Goal: Information Seeking & Learning: Check status

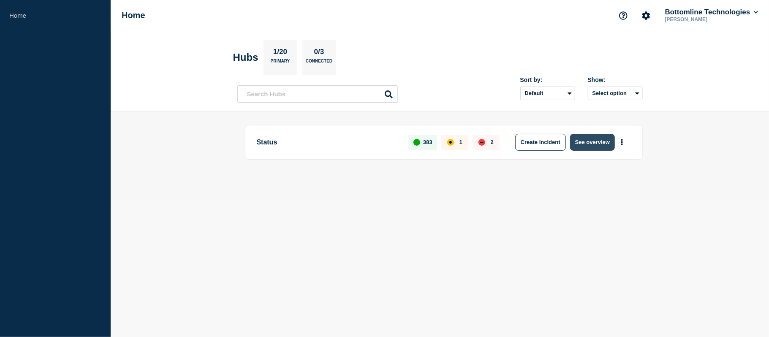
click at [589, 147] on button "See overview" at bounding box center [592, 142] width 45 height 17
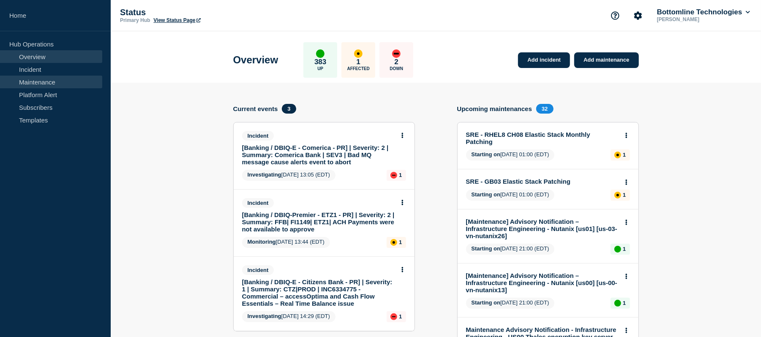
click at [28, 82] on link "Maintenance" at bounding box center [51, 82] width 102 height 13
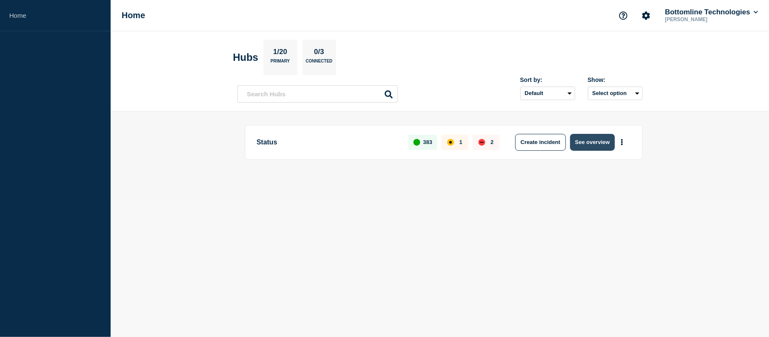
click at [577, 146] on button "See overview" at bounding box center [592, 142] width 45 height 17
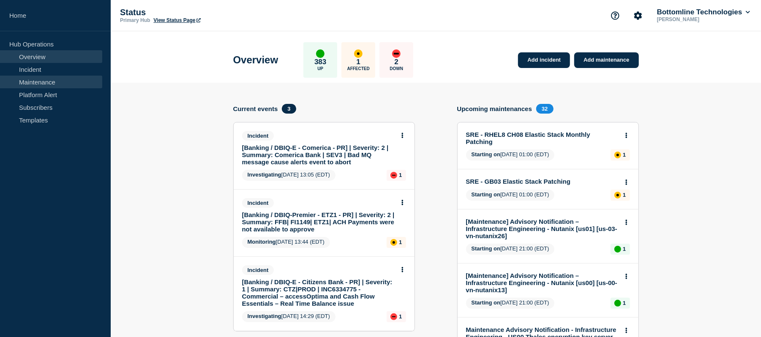
click at [41, 87] on link "Maintenance" at bounding box center [51, 82] width 102 height 13
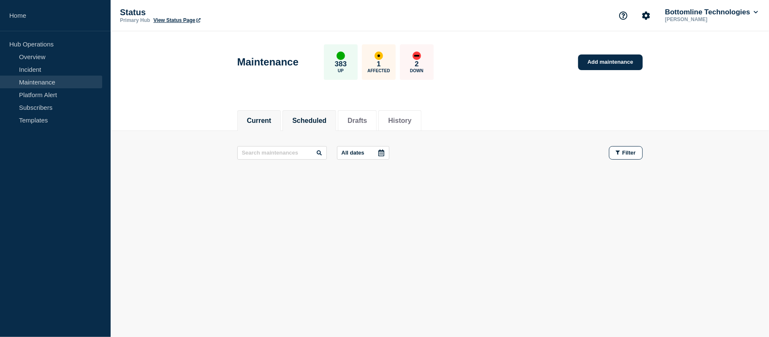
click at [314, 123] on button "Scheduled" at bounding box center [309, 121] width 34 height 8
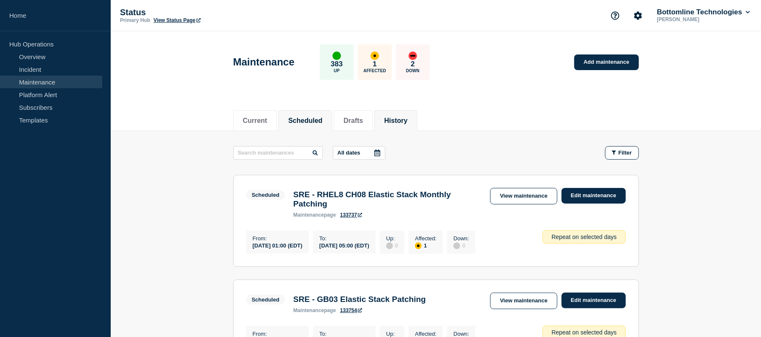
click at [407, 117] on button "History" at bounding box center [395, 121] width 23 height 8
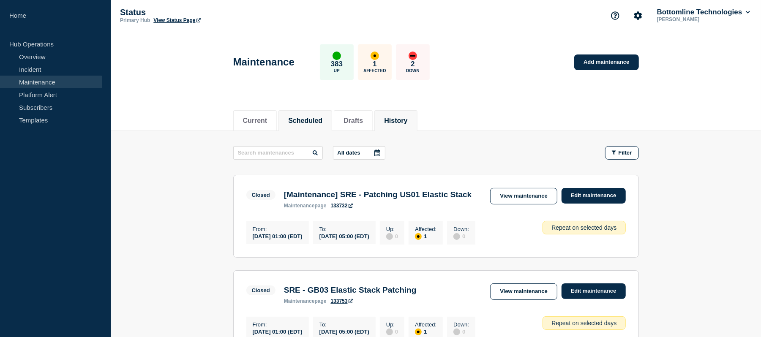
click at [305, 117] on button "Scheduled" at bounding box center [305, 121] width 34 height 8
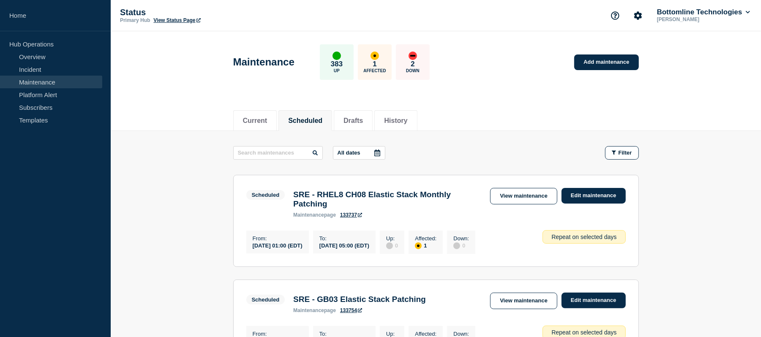
click at [305, 117] on button "Scheduled" at bounding box center [305, 121] width 34 height 8
click at [577, 155] on span "Filter" at bounding box center [625, 153] width 14 height 6
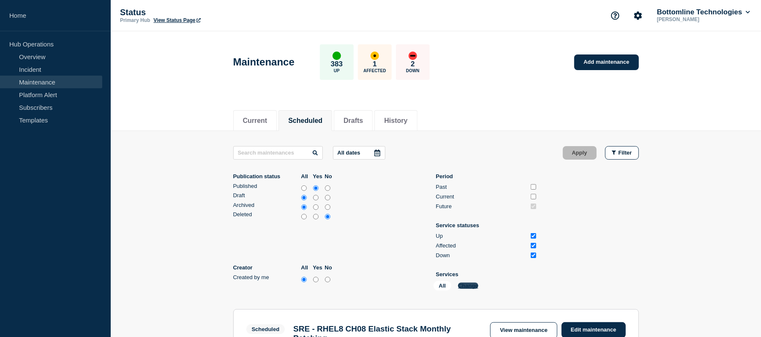
click at [470, 253] on button "Change" at bounding box center [468, 286] width 20 height 6
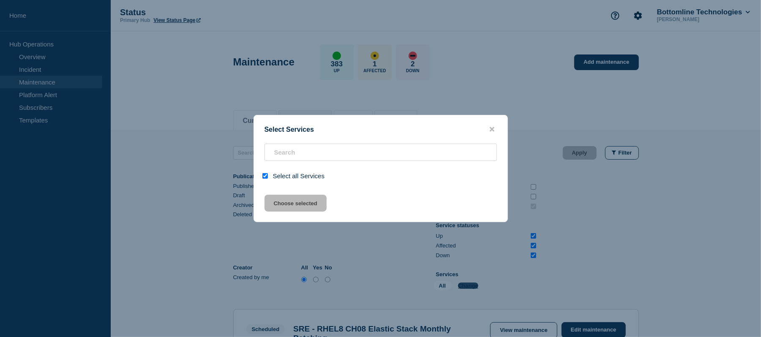
checkbox input "true"
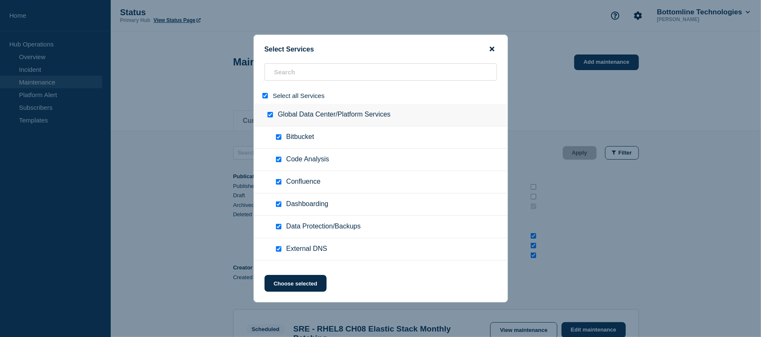
click at [490, 48] on icon "close button" at bounding box center [492, 49] width 5 height 5
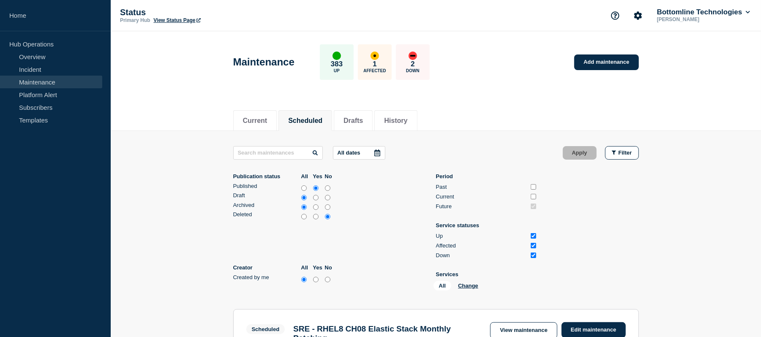
click at [374, 154] on div at bounding box center [377, 153] width 15 height 13
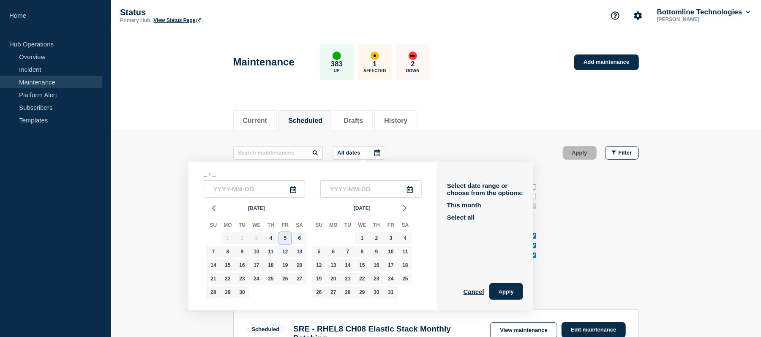
click at [280, 237] on div "5" at bounding box center [285, 238] width 12 height 12
type input "[DATE]"
click at [229, 250] on div "8" at bounding box center [228, 252] width 12 height 12
type input "[DATE]"
click at [509, 253] on button "Apply" at bounding box center [506, 291] width 34 height 17
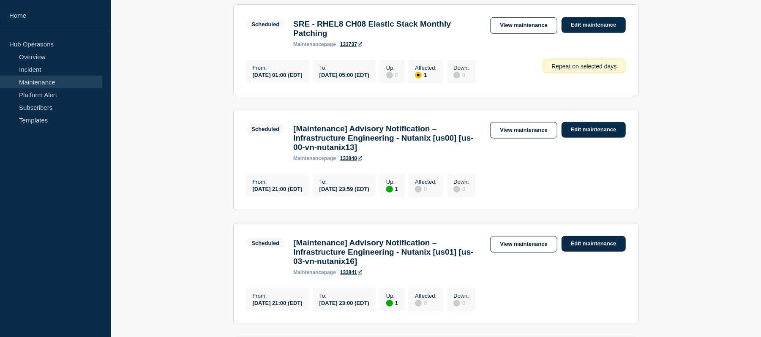
scroll to position [407, 0]
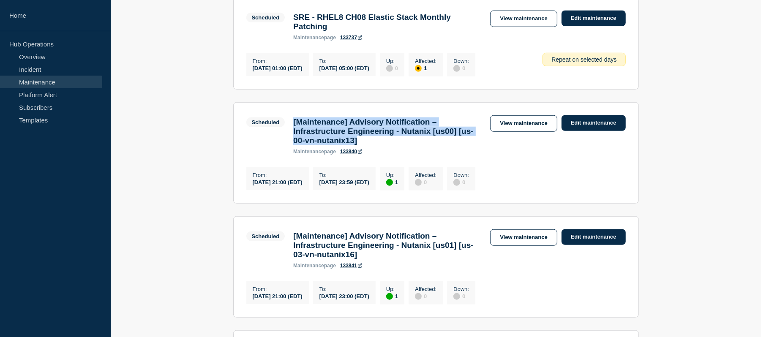
drag, startPoint x: 429, startPoint y: 158, endPoint x: 293, endPoint y: 128, distance: 139.8
click at [293, 128] on div "[Maintenance] Advisory Notification – Infrastructure Engineering - Nutanix [us0…" at bounding box center [387, 135] width 197 height 37
copy h3 "[Maintenance] Advisory Notification – Infrastructure Engineering - Nutanix [us0…"
click at [418, 145] on h3 "[Maintenance] Advisory Notification – Infrastructure Engineering - Nutanix [us0…" at bounding box center [387, 131] width 188 height 28
drag, startPoint x: 418, startPoint y: 157, endPoint x: 294, endPoint y: 130, distance: 126.3
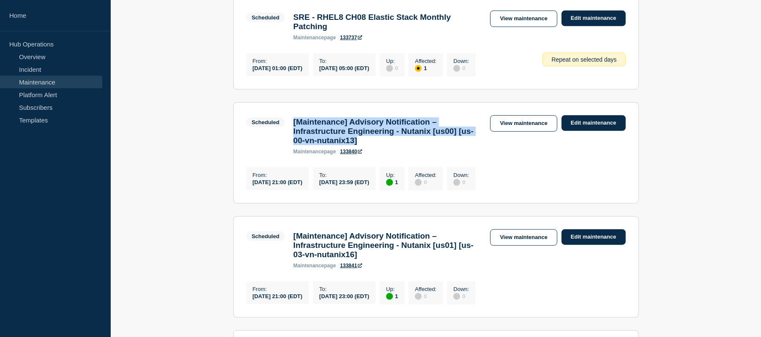
click at [294, 130] on h3 "[Maintenance] Advisory Notification – Infrastructure Engineering - Nutanix [us0…" at bounding box center [387, 131] width 188 height 28
